Goal: Task Accomplishment & Management: Manage account settings

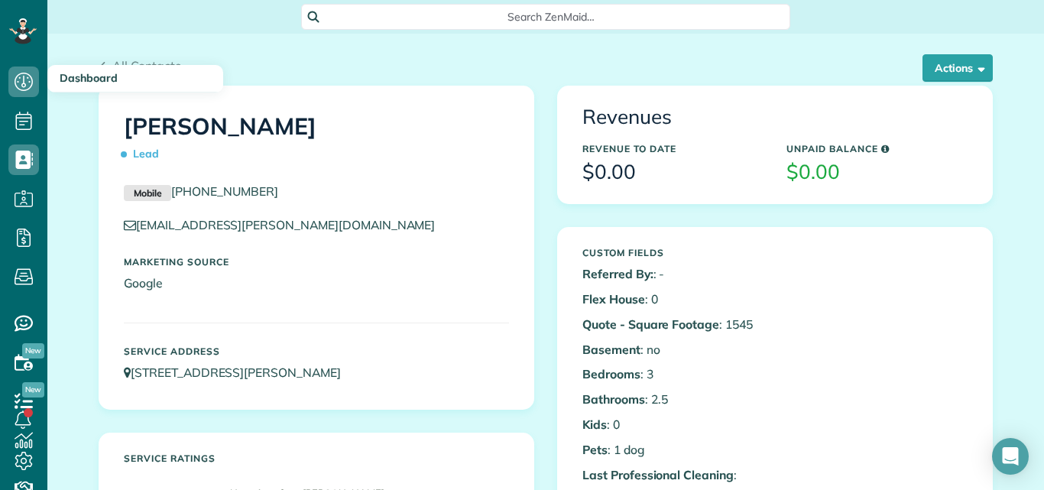
scroll to position [37, 0]
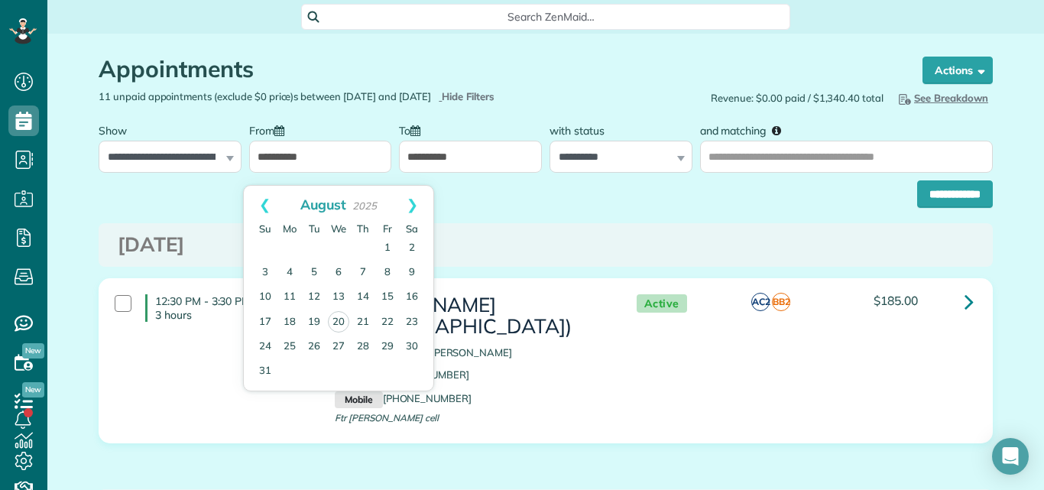
scroll to position [7, 7]
click at [18, 22] on icon at bounding box center [23, 31] width 28 height 26
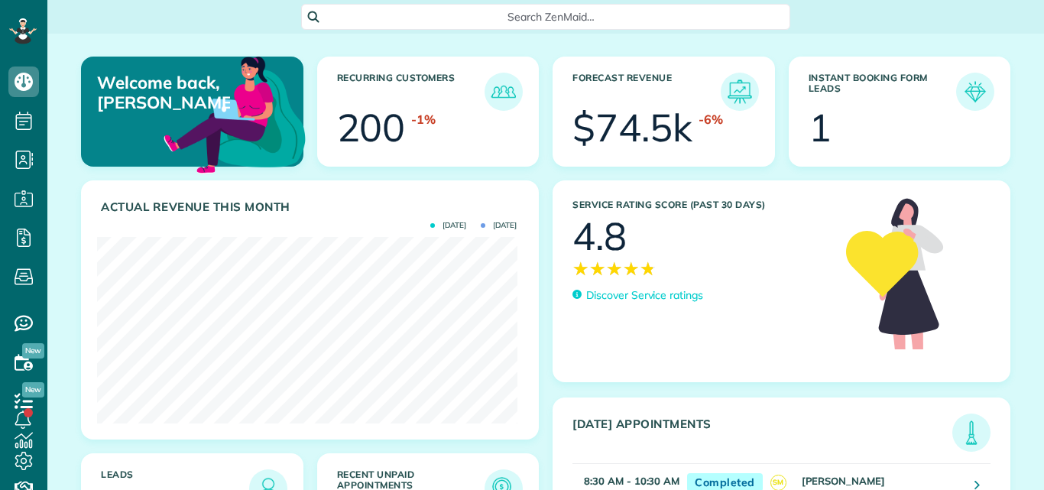
scroll to position [186, 419]
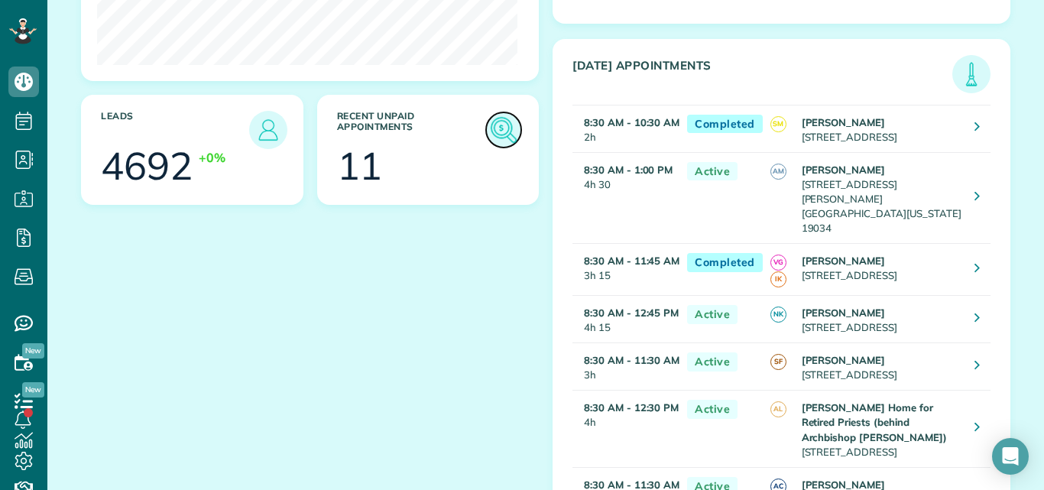
click at [495, 131] on img at bounding box center [503, 129] width 35 height 35
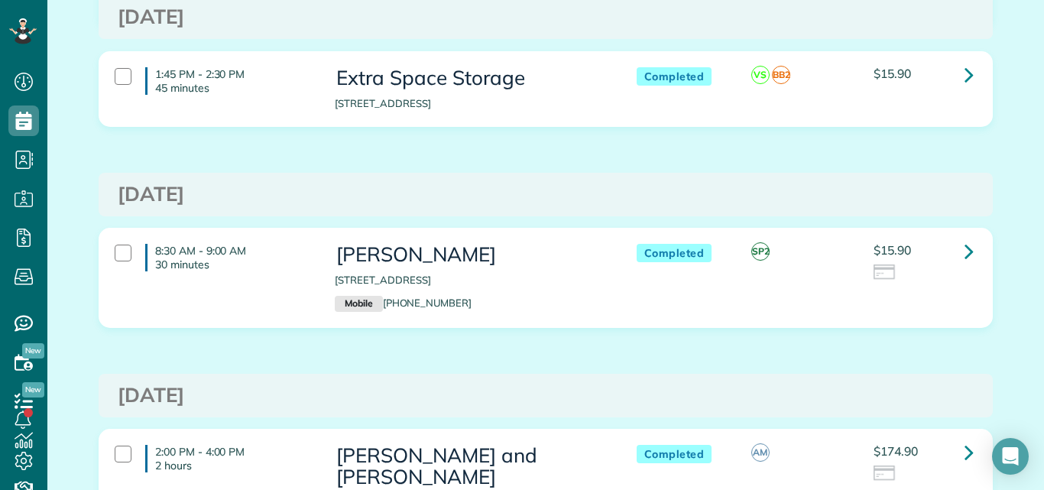
scroll to position [769, 0]
